Goal: Information Seeking & Learning: Check status

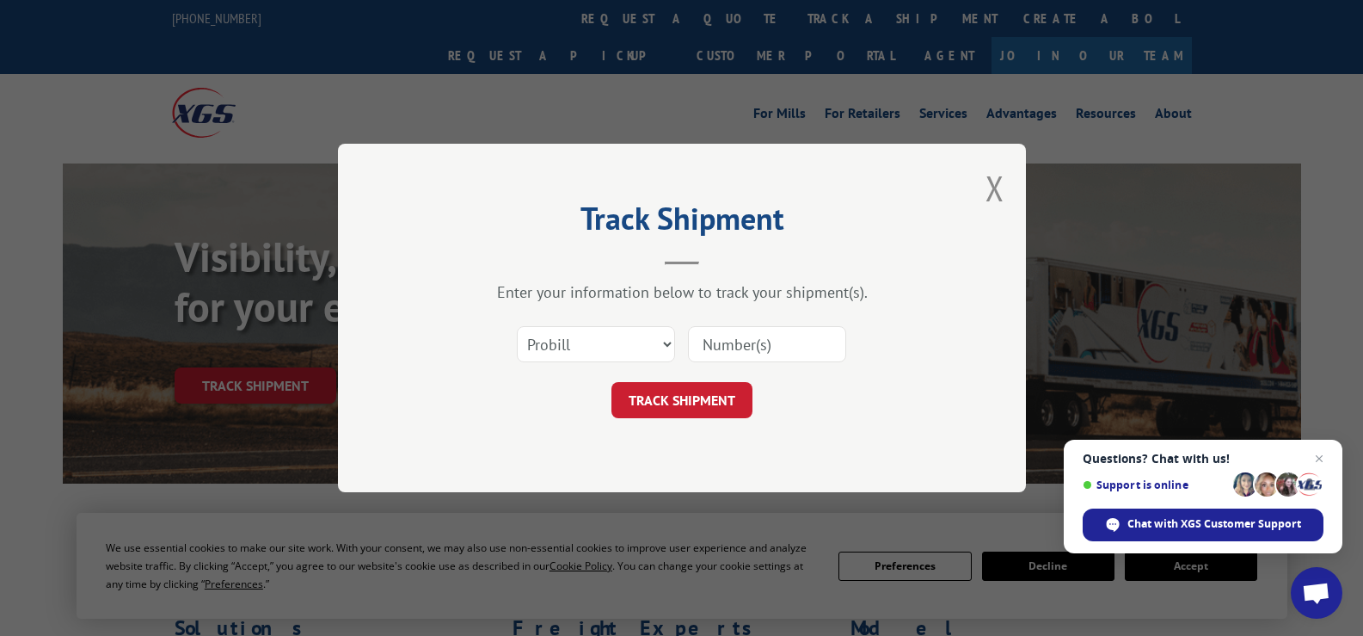
click at [754, 348] on input at bounding box center [767, 344] width 158 height 36
paste input "FPX00322556"
type input "FPX00322556"
click at [718, 388] on button "TRACK SHIPMENT" at bounding box center [682, 400] width 141 height 36
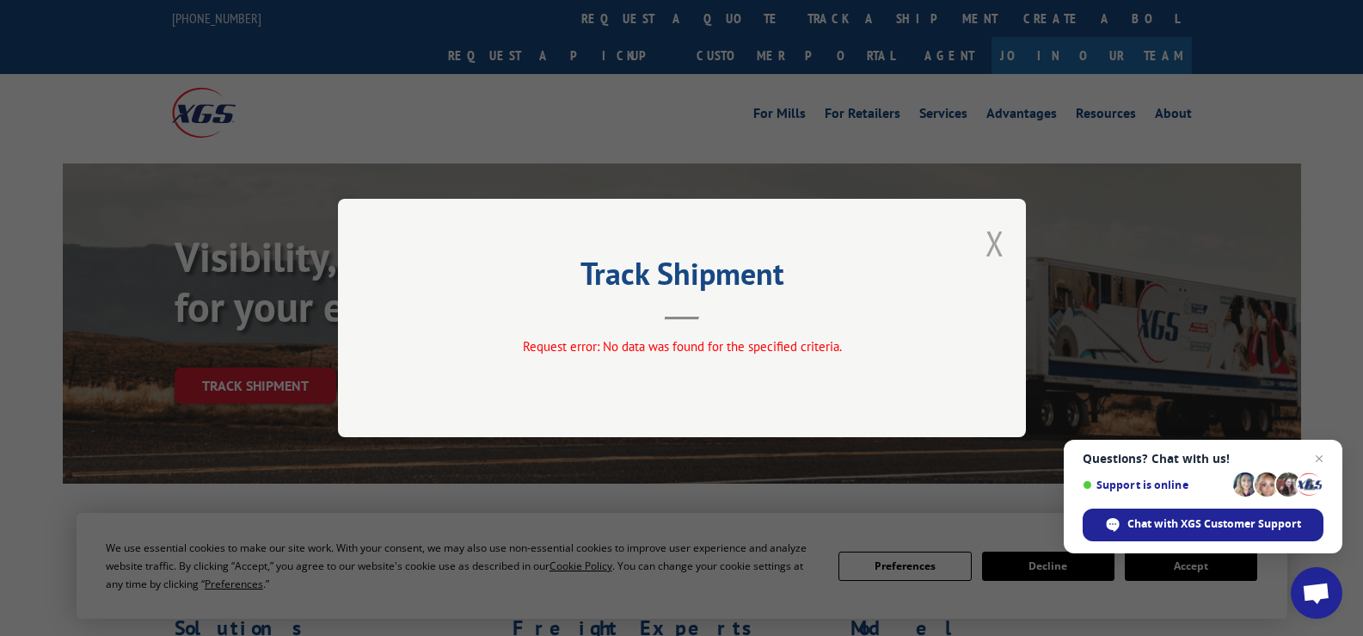
click at [1000, 240] on button "Close modal" at bounding box center [995, 243] width 19 height 46
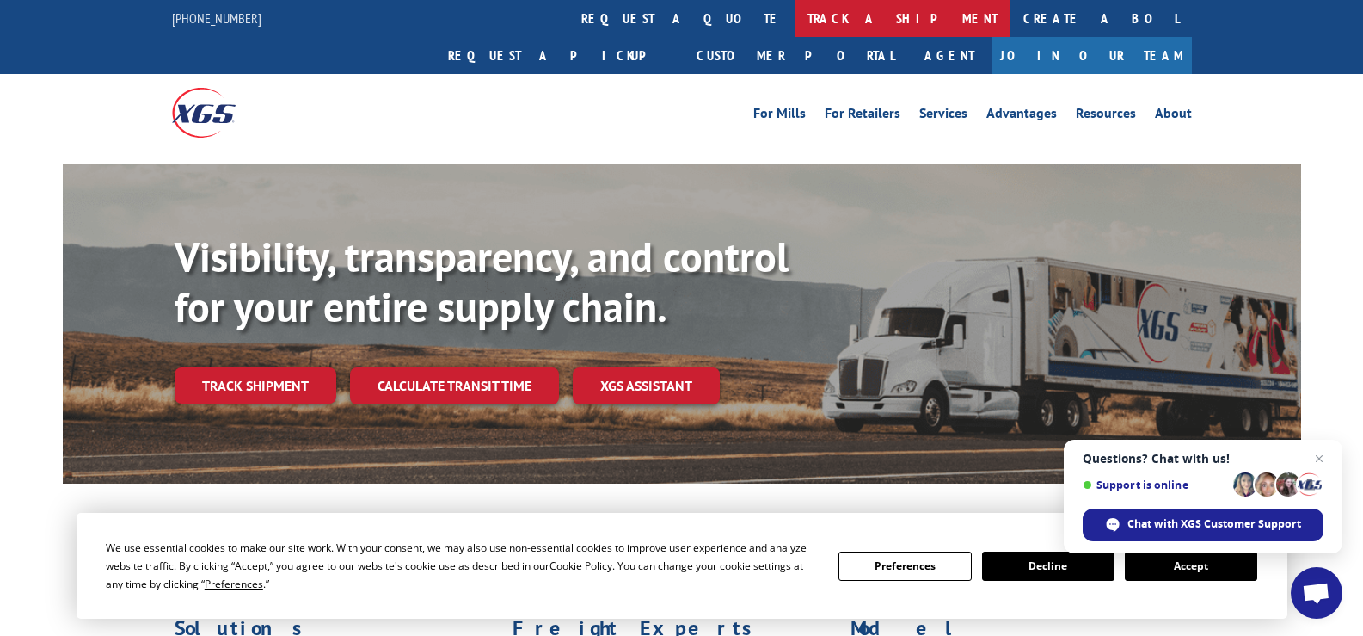
click at [795, 23] on link "track a shipment" at bounding box center [903, 18] width 216 height 37
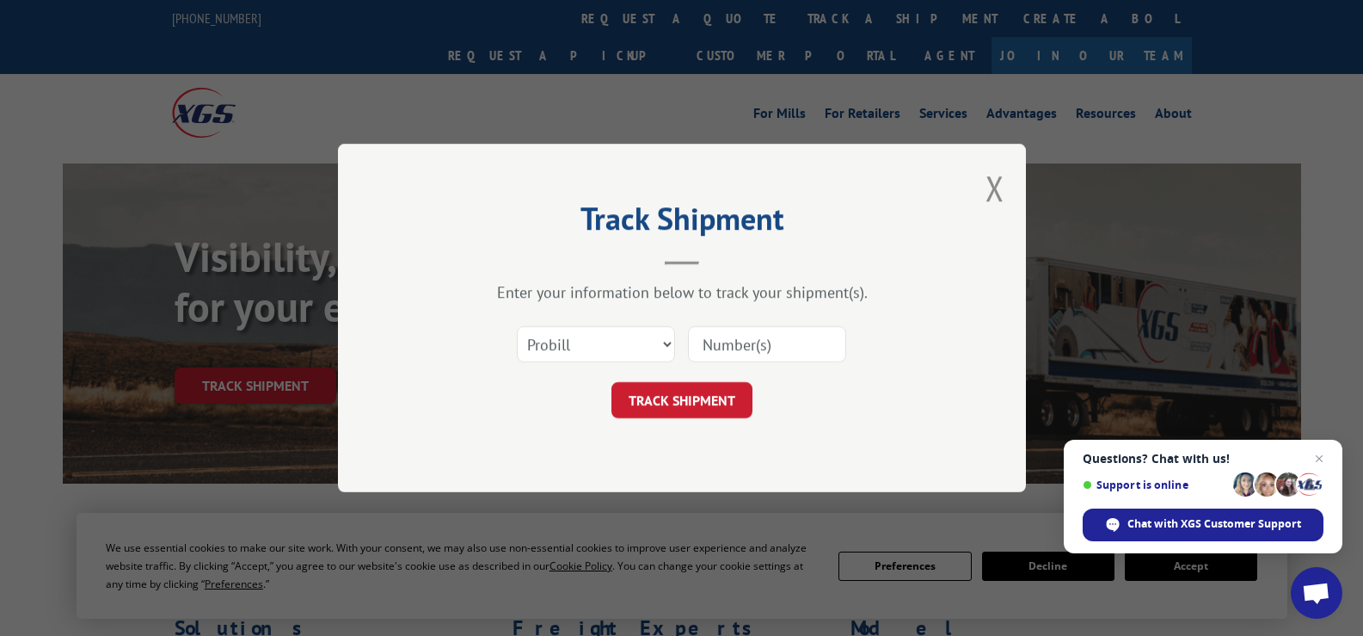
click at [791, 339] on input at bounding box center [767, 344] width 158 height 36
paste input "FPX00322556"
click at [818, 339] on input "FPX00322556" at bounding box center [767, 344] width 158 height 36
type input "FPX00322556"
click at [694, 398] on button "TRACK SHIPMENT" at bounding box center [682, 400] width 141 height 36
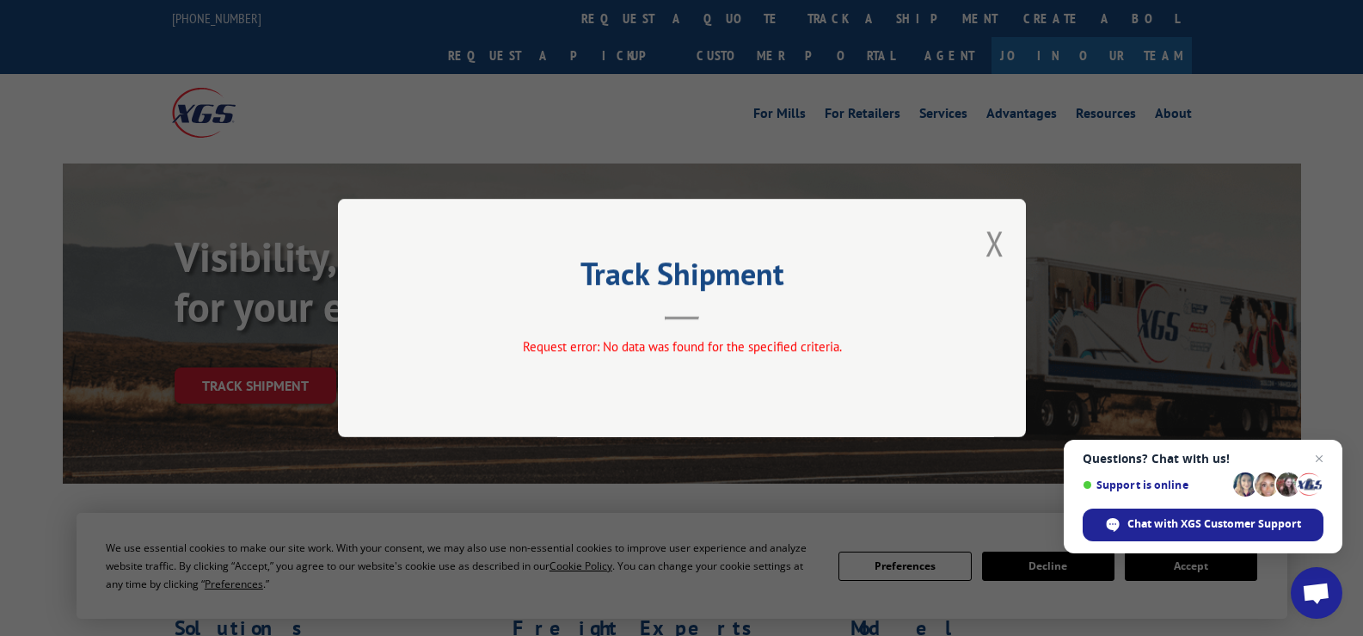
click at [1002, 251] on button "Close modal" at bounding box center [995, 243] width 19 height 46
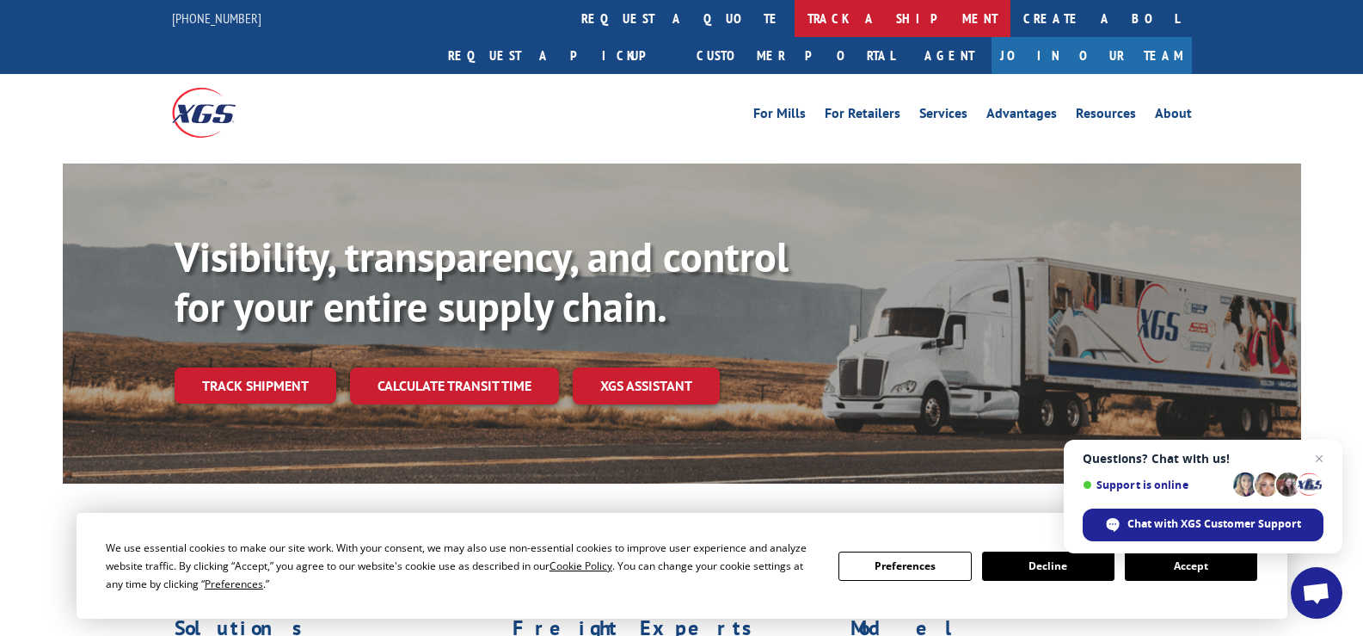
click at [795, 22] on link "track a shipment" at bounding box center [903, 18] width 216 height 37
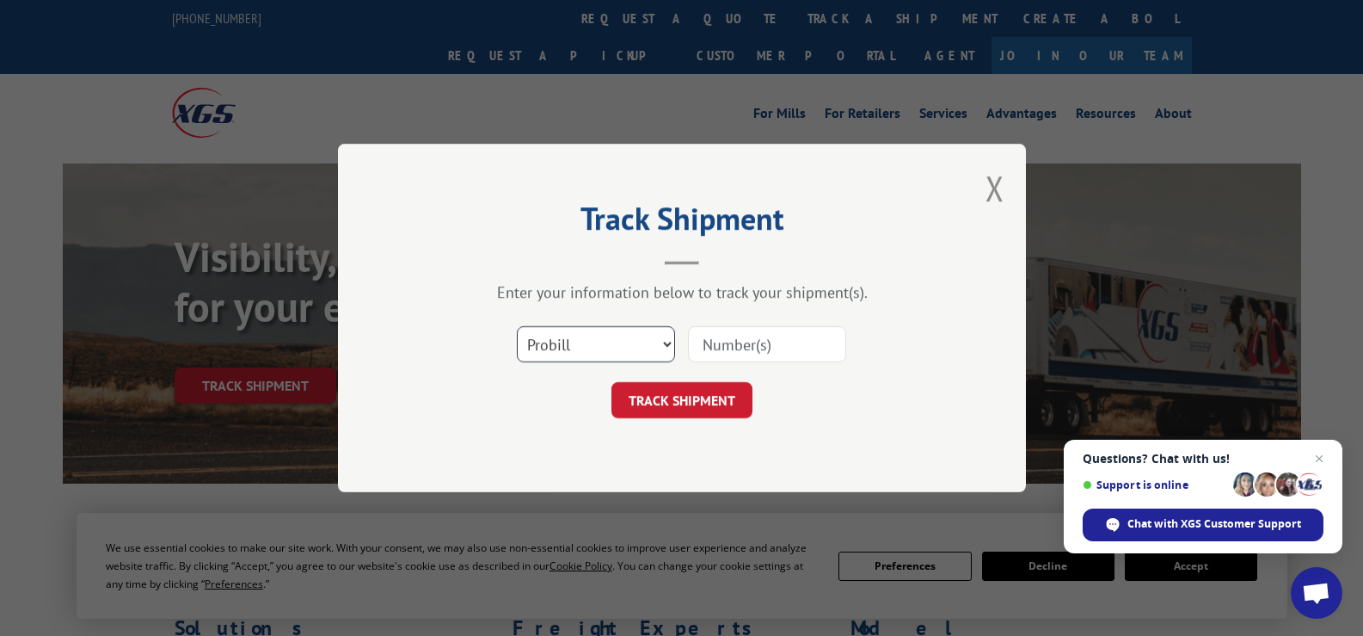
click at [668, 349] on select "Select category... Probill BOL PO" at bounding box center [596, 344] width 158 height 36
select select "bol"
click at [517, 326] on select "Select category... Probill BOL PO" at bounding box center [596, 344] width 158 height 36
click at [742, 343] on input at bounding box center [767, 344] width 158 height 36
paste input "FPX00322556"
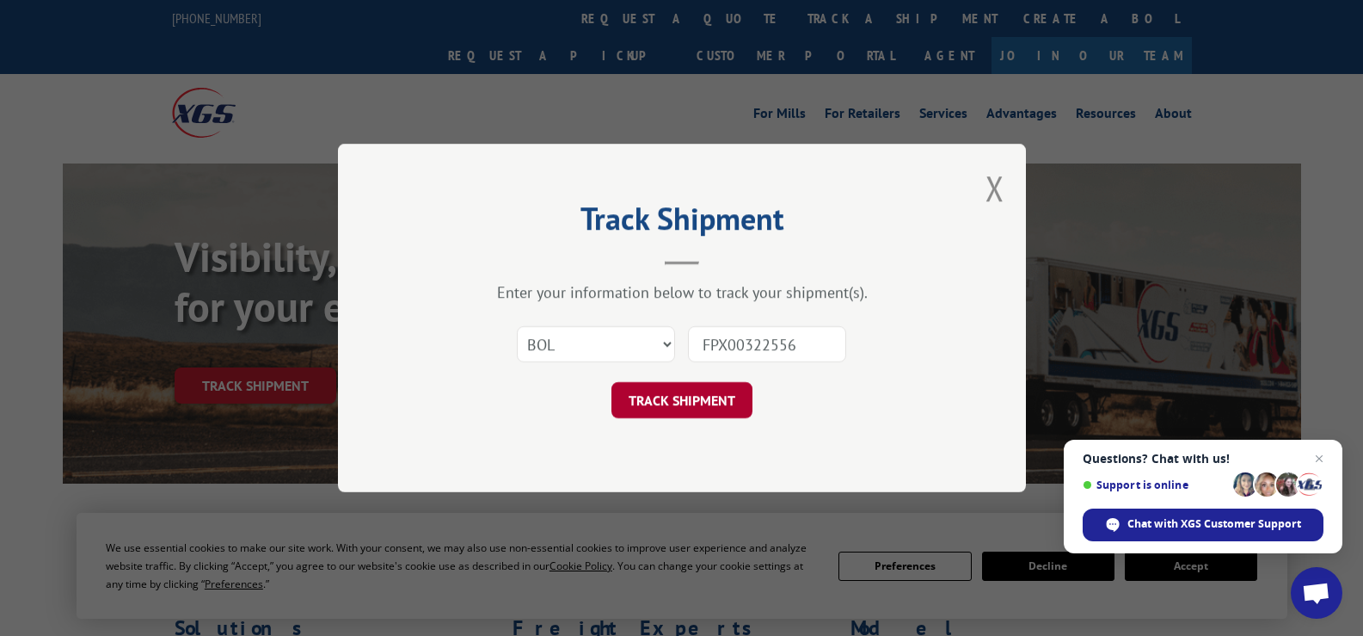
type input "FPX00322556"
click at [676, 400] on button "TRACK SHIPMENT" at bounding box center [682, 400] width 141 height 36
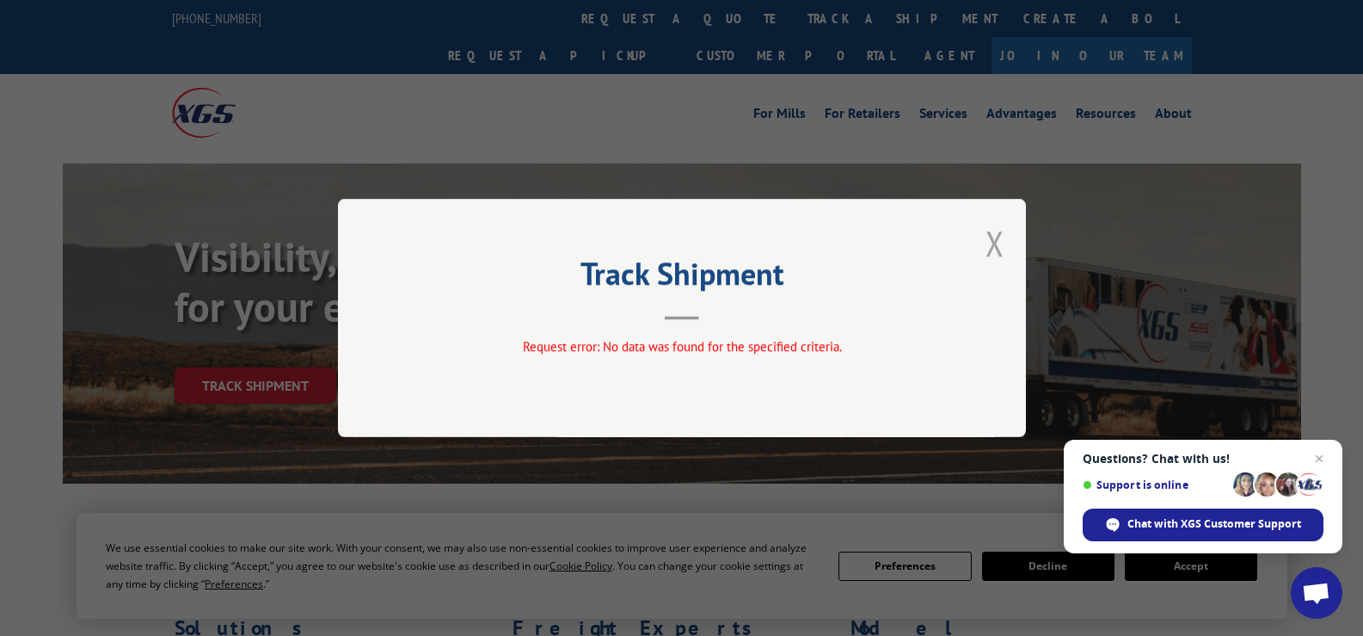
click at [999, 243] on button "Close modal" at bounding box center [995, 243] width 19 height 46
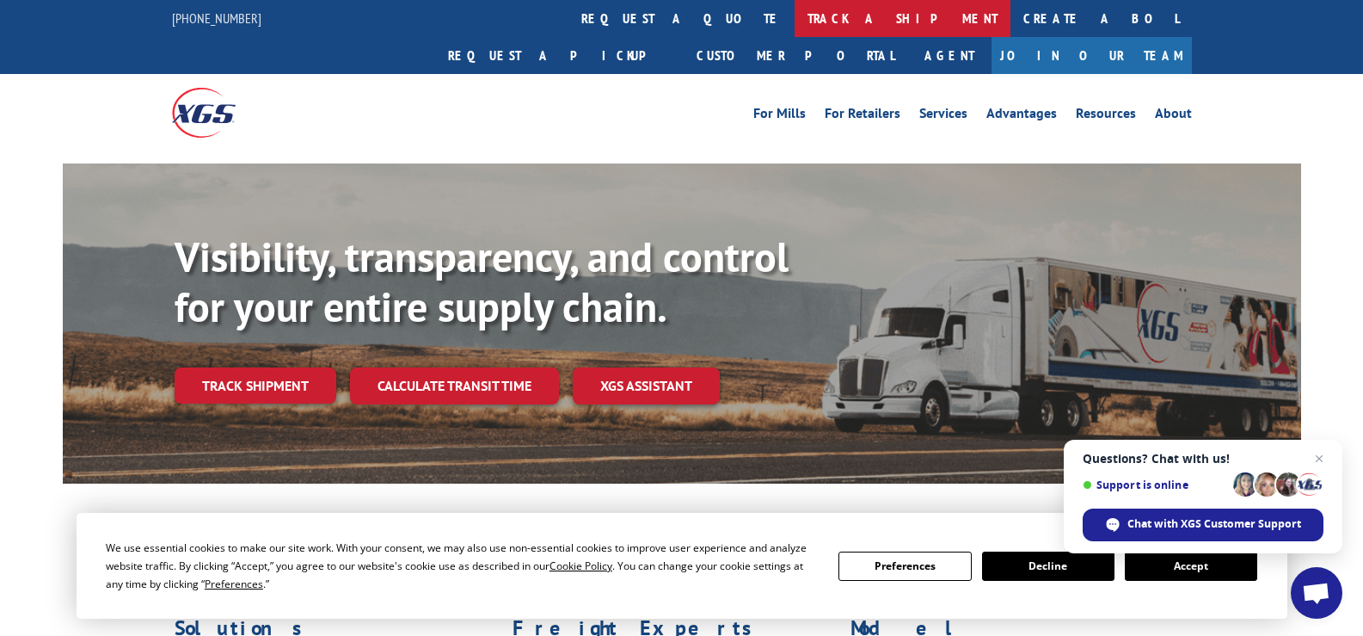
click at [795, 33] on link "track a shipment" at bounding box center [903, 18] width 216 height 37
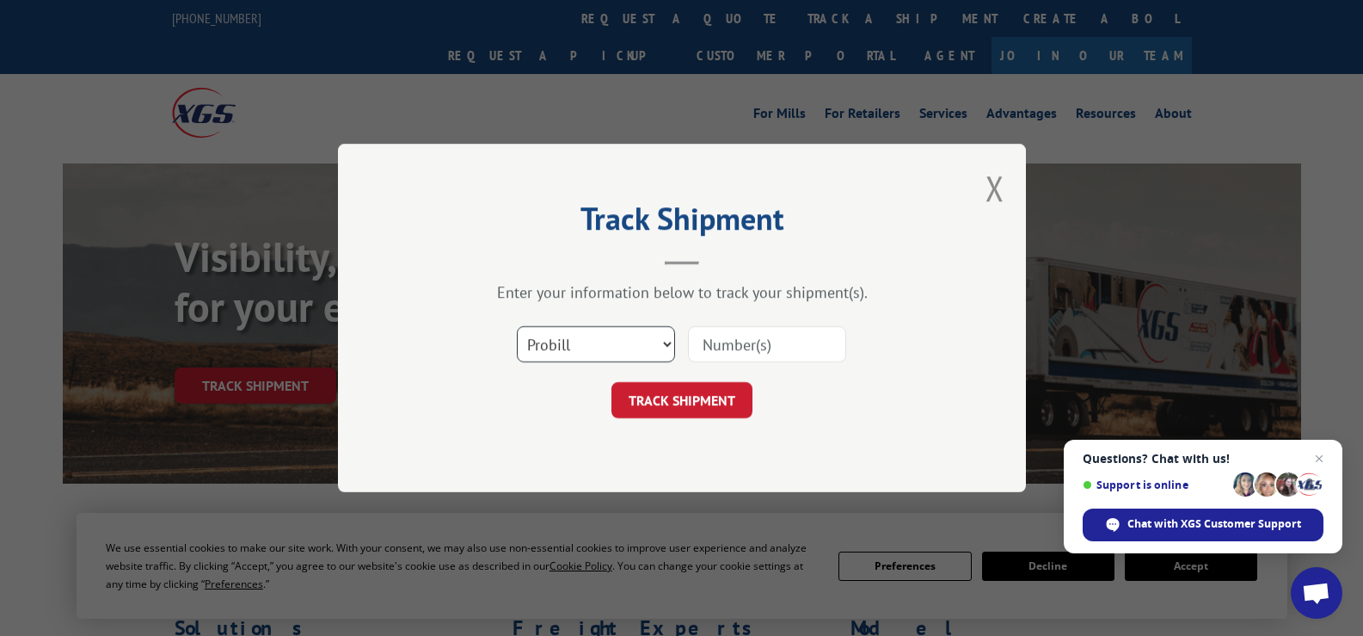
click at [669, 351] on select "Select category... Probill BOL PO" at bounding box center [596, 344] width 158 height 36
select select "po"
click at [517, 326] on select "Select category... Probill BOL PO" at bounding box center [596, 344] width 158 height 36
click at [729, 321] on div "Select category... Probill BOL PO" at bounding box center [682, 344] width 516 height 57
click at [731, 350] on input at bounding box center [767, 344] width 158 height 36
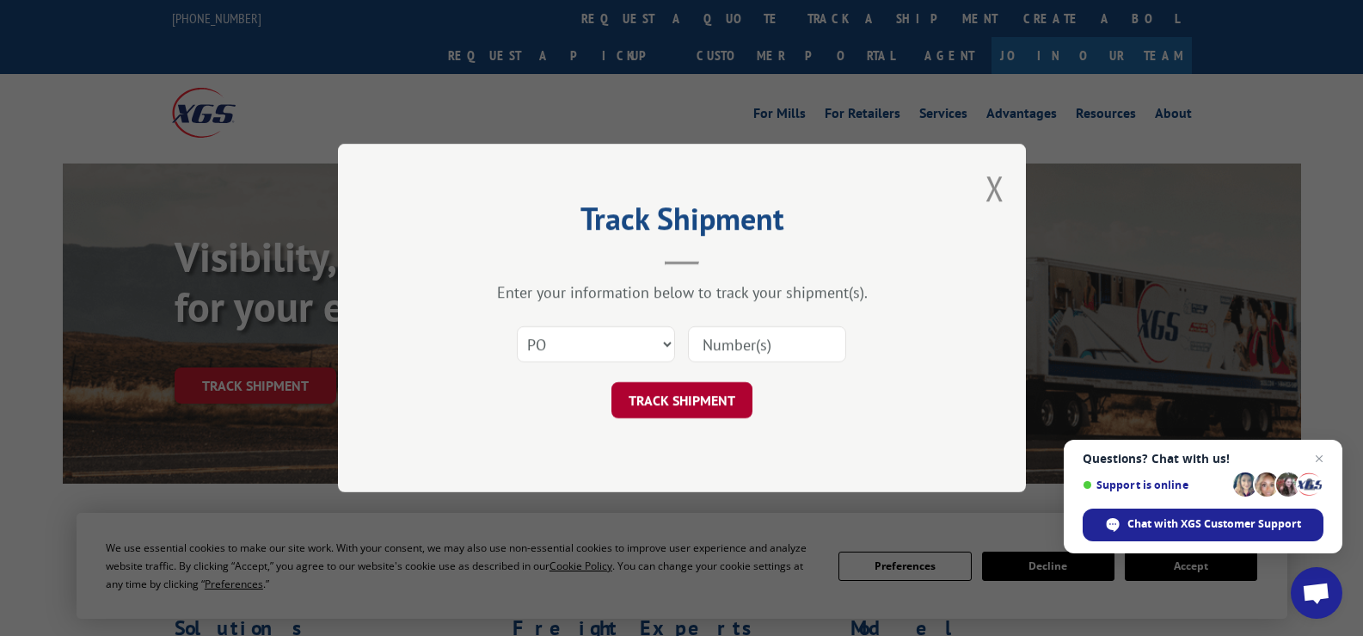
paste input "1462886"
type input "1462886"
click at [690, 401] on button "TRACK SHIPMENT" at bounding box center [682, 400] width 141 height 36
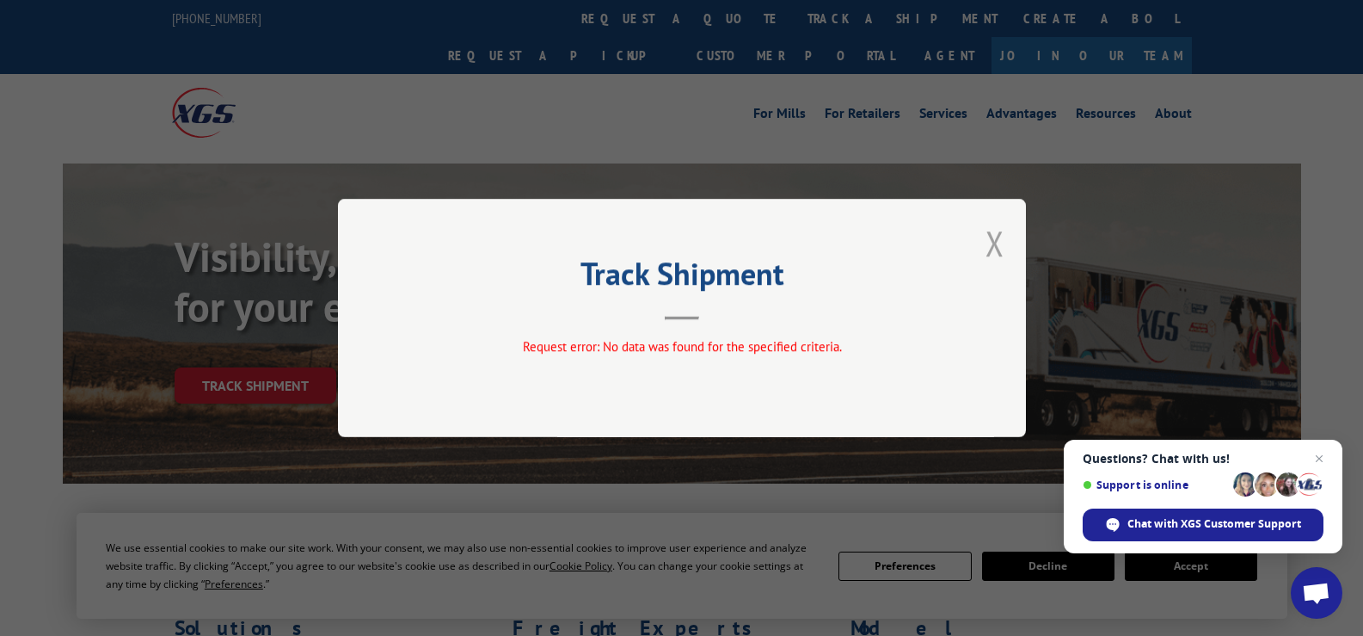
click at [1003, 242] on button "Close modal" at bounding box center [995, 243] width 19 height 46
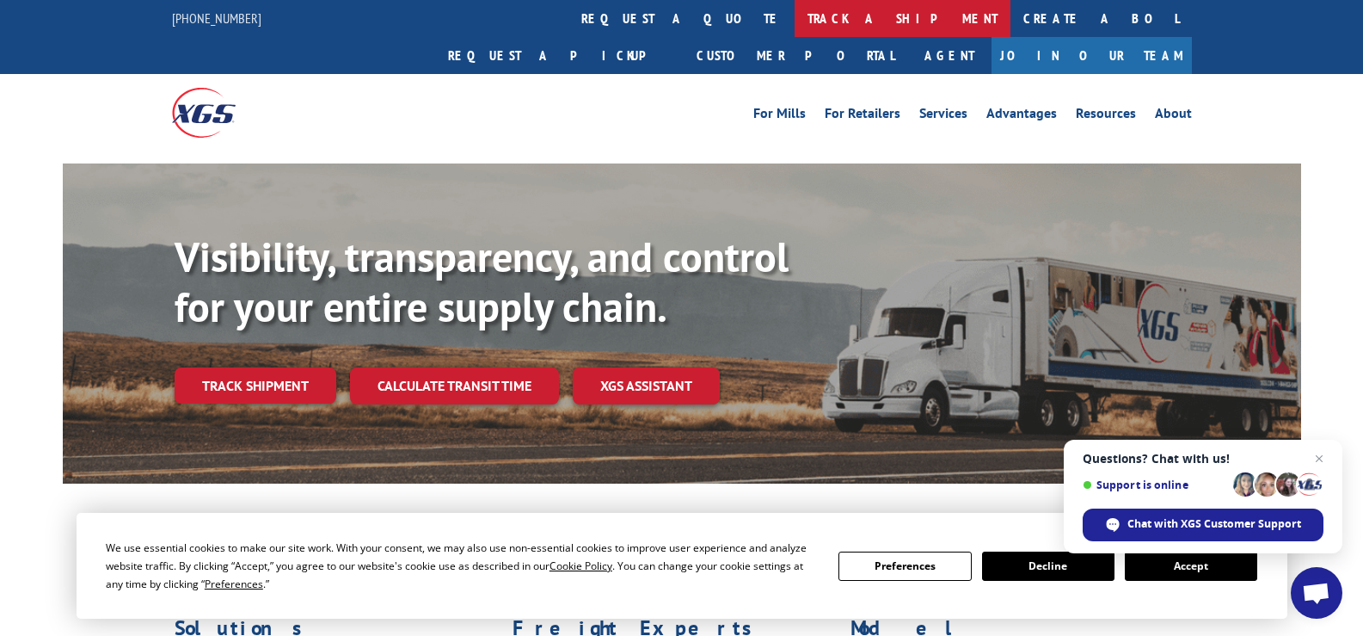
click at [795, 17] on link "track a shipment" at bounding box center [903, 18] width 216 height 37
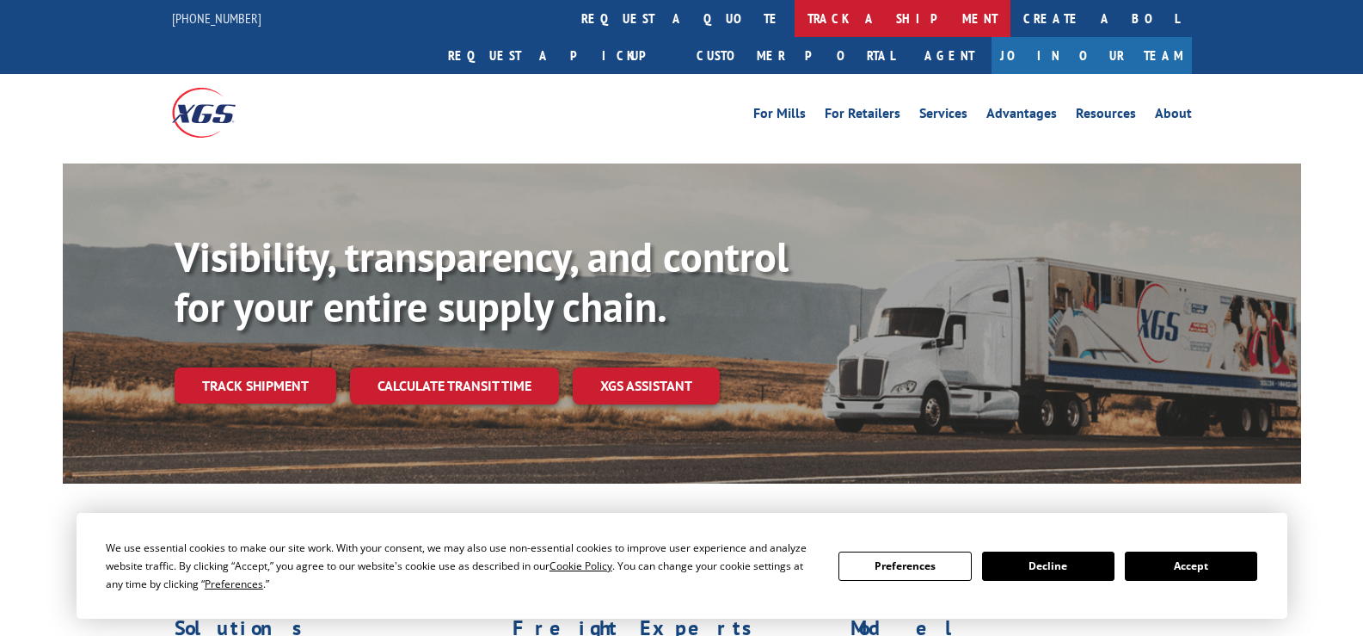
click at [795, 22] on link "track a shipment" at bounding box center [903, 18] width 216 height 37
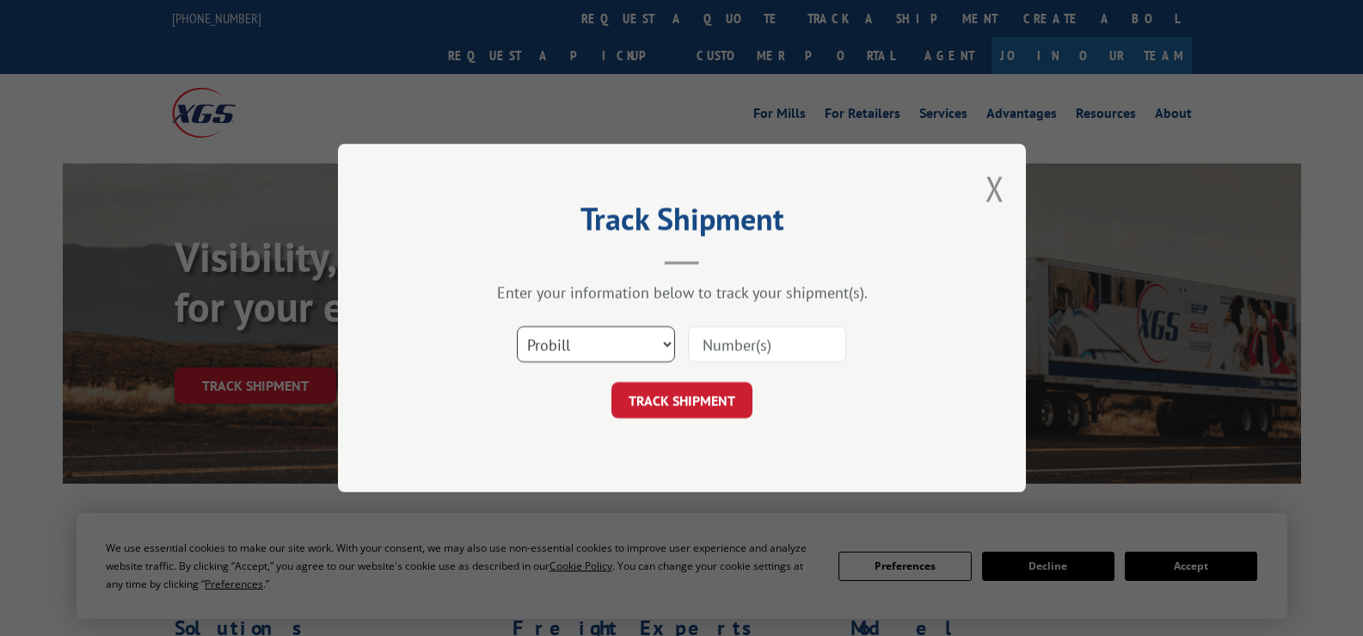
click at [668, 335] on select "Select category... Probill BOL PO" at bounding box center [596, 344] width 158 height 36
click at [517, 326] on select "Select category... Probill BOL PO" at bounding box center [596, 344] width 158 height 36
click at [665, 343] on select "Select category... Probill BOL PO" at bounding box center [596, 344] width 158 height 36
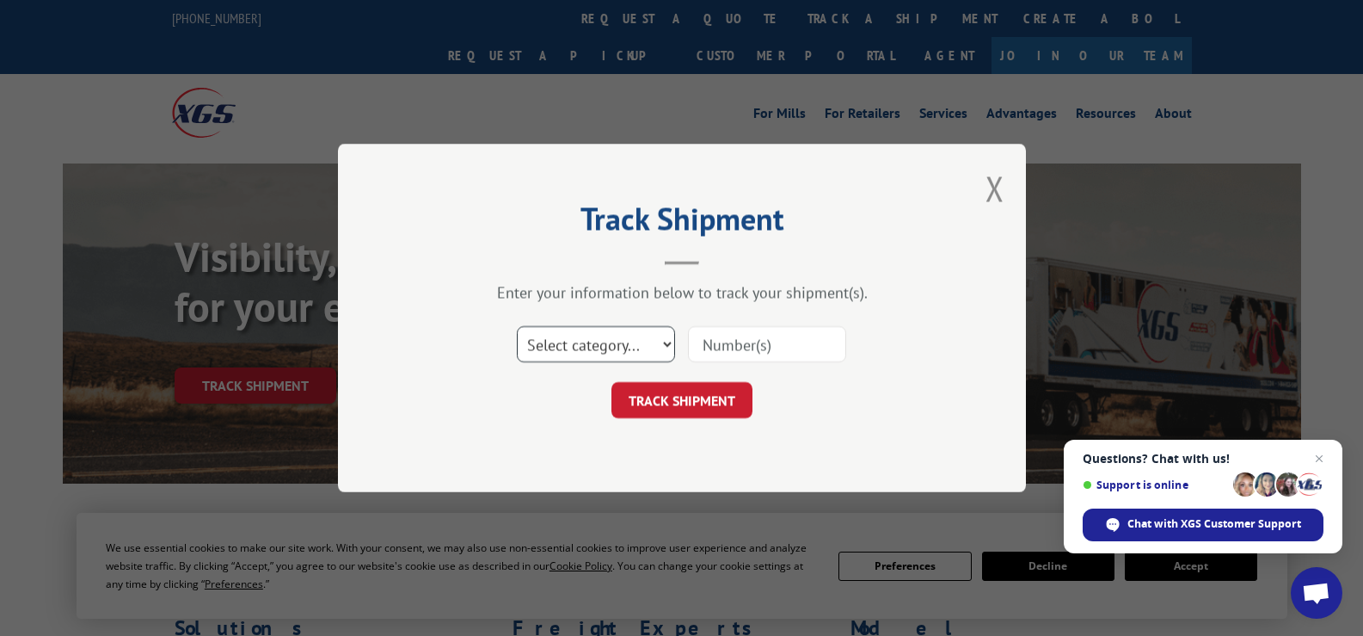
select select "po"
click at [517, 326] on select "Select category... Probill BOL PO" at bounding box center [596, 344] width 158 height 36
click at [719, 348] on input at bounding box center [767, 344] width 158 height 36
type input "1462886"
click at [699, 387] on button "TRACK SHIPMENT" at bounding box center [682, 400] width 141 height 36
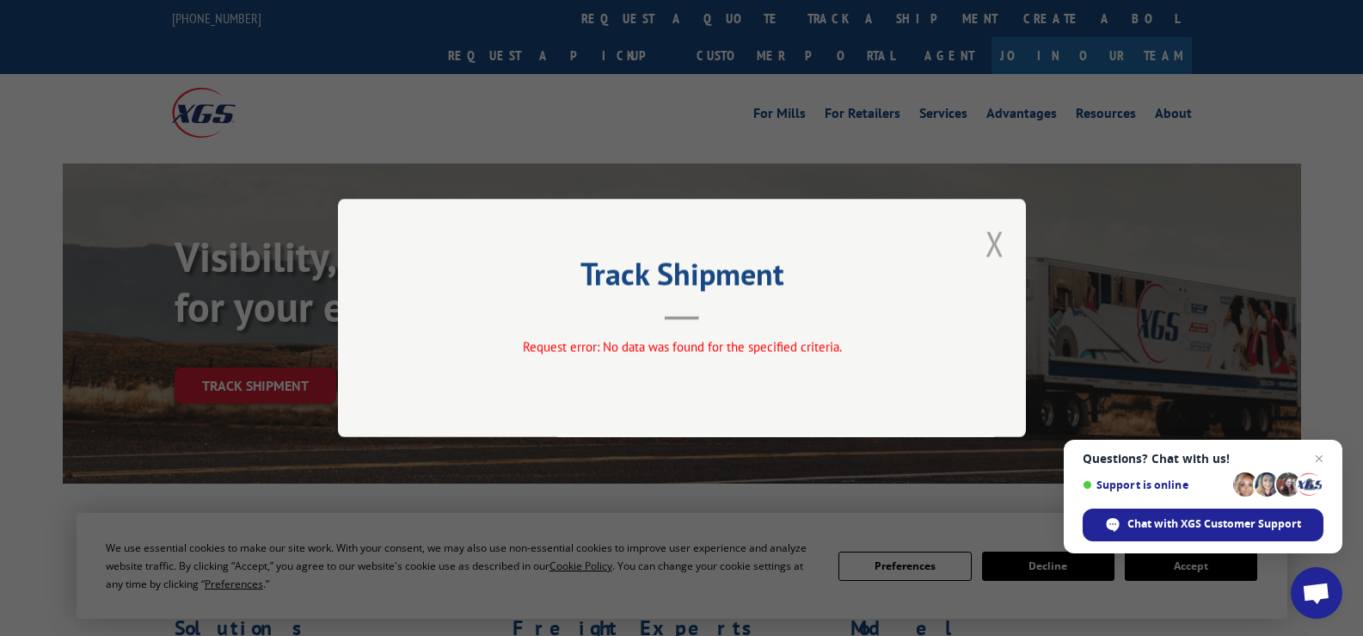
click at [988, 245] on button "Close modal" at bounding box center [995, 243] width 19 height 46
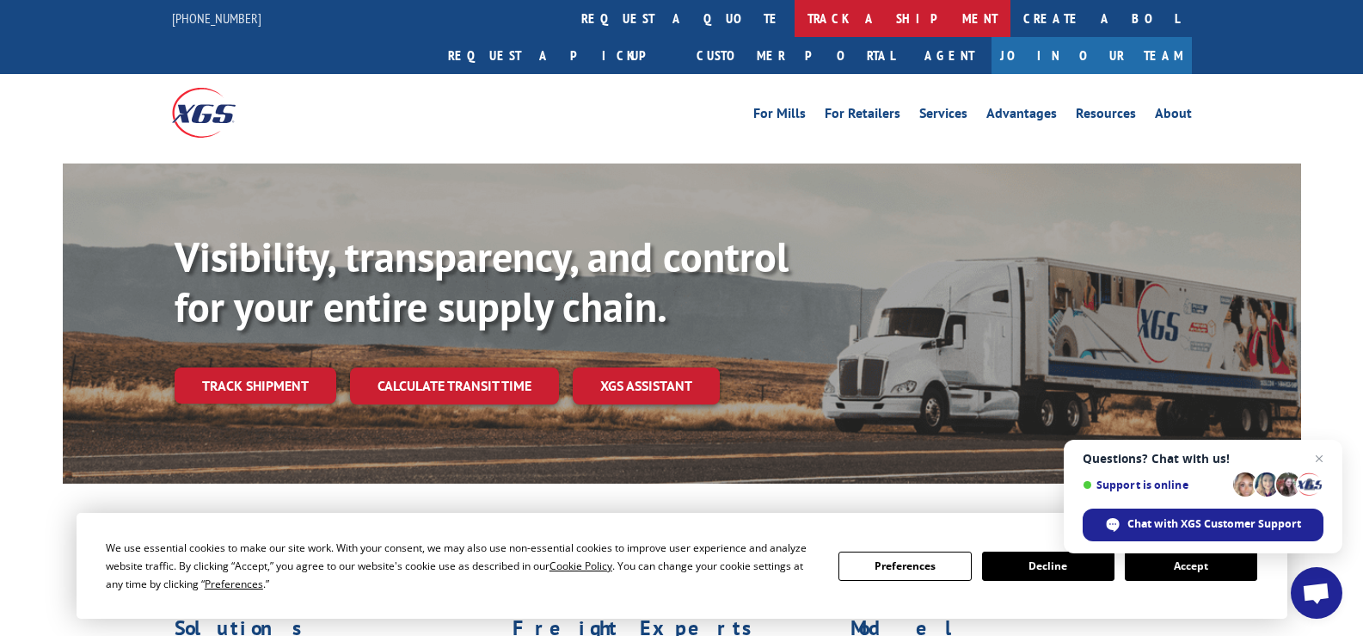
click at [795, 23] on link "track a shipment" at bounding box center [903, 18] width 216 height 37
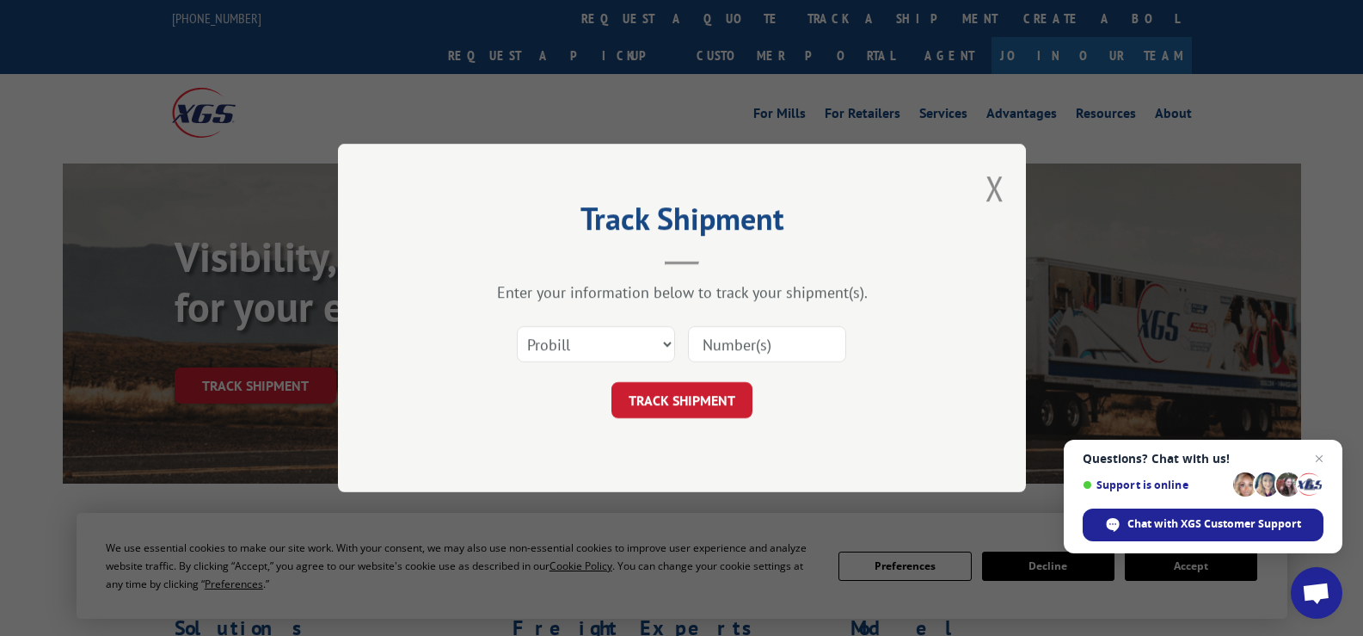
click at [685, 337] on div "Select category... Probill BOL PO" at bounding box center [682, 344] width 516 height 57
click at [665, 334] on select "Select category... Probill BOL PO" at bounding box center [596, 344] width 158 height 36
select select "bol"
click at [517, 326] on select "Select category... Probill BOL PO" at bounding box center [596, 344] width 158 height 36
click at [723, 316] on div "Select category... Probill BOL PO" at bounding box center [682, 344] width 516 height 57
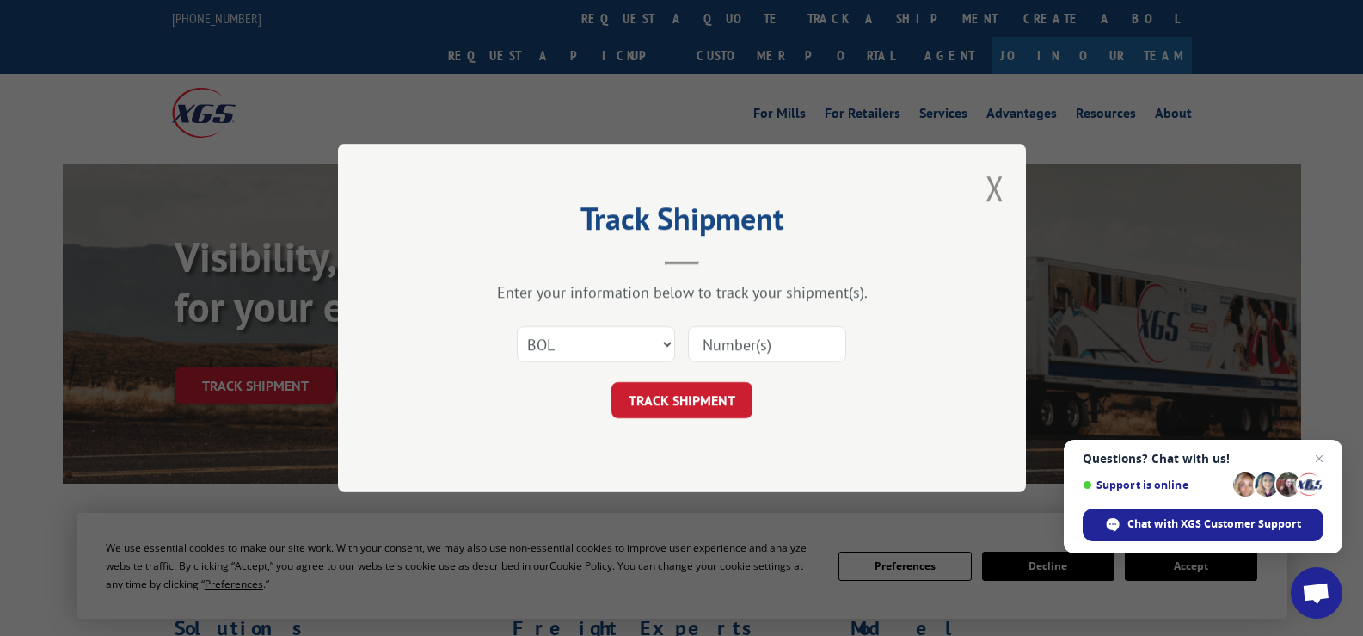
click at [717, 351] on input at bounding box center [767, 344] width 158 height 36
paste input "FPX00322556"
type input "FPX00322556"
click at [701, 385] on button "TRACK SHIPMENT" at bounding box center [682, 400] width 141 height 36
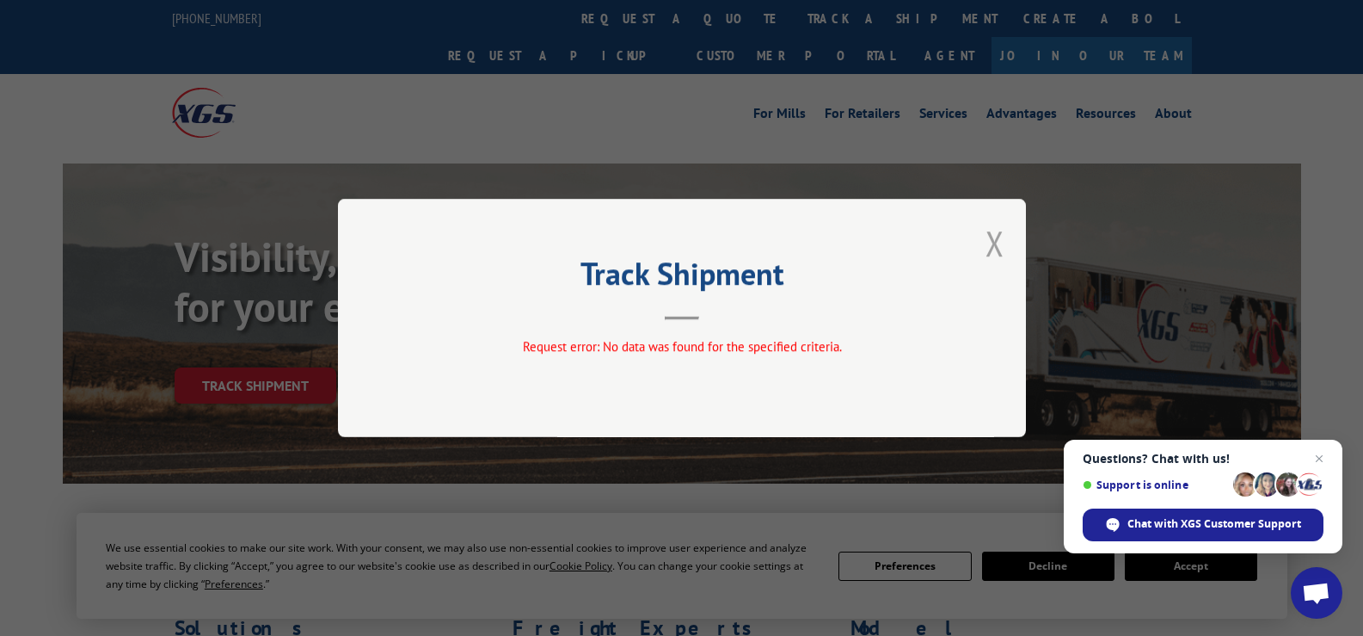
click at [988, 243] on button "Close modal" at bounding box center [995, 243] width 19 height 46
